Goal: Transaction & Acquisition: Purchase product/service

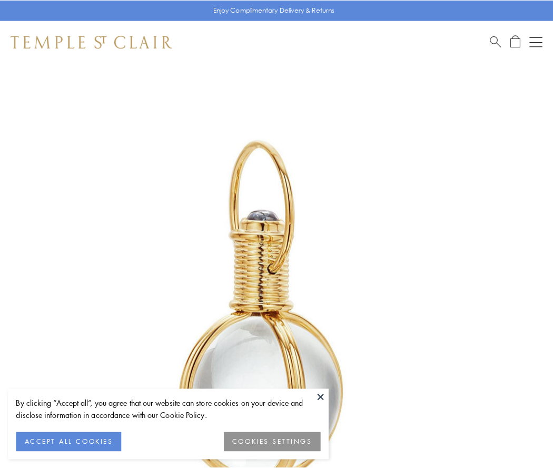
scroll to position [275, 0]
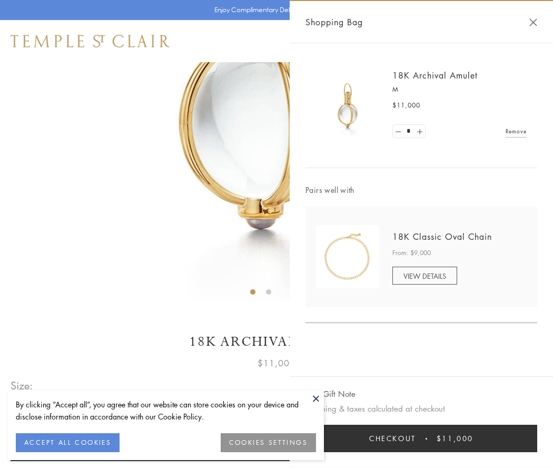
click at [421, 438] on button "Checkout $11,000" at bounding box center [421, 437] width 232 height 27
